Goal: Find specific page/section: Find specific page/section

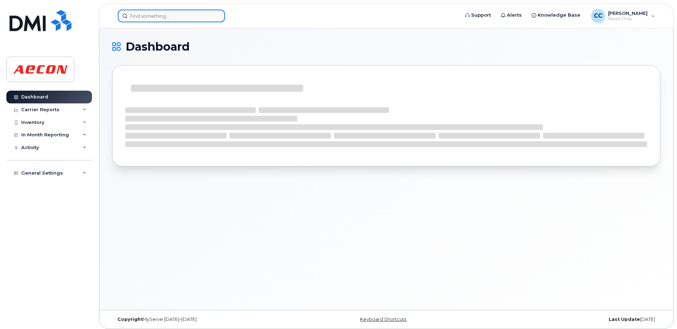
click at [164, 17] on input at bounding box center [171, 16] width 107 height 13
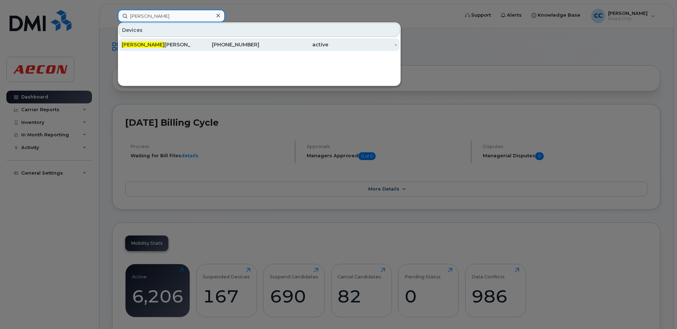
type input "ilya"
click at [174, 50] on div "Ilya Gudkov" at bounding box center [156, 44] width 69 height 13
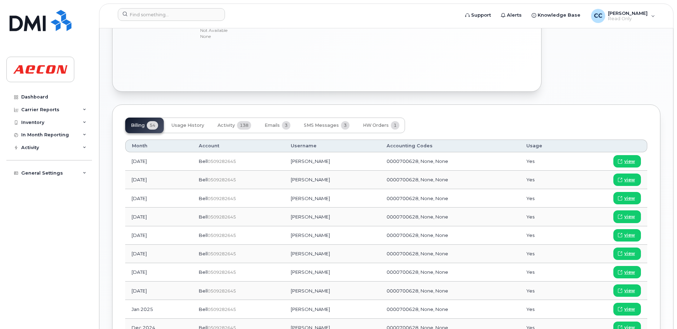
scroll to position [283, 0]
